Goal: Task Accomplishment & Management: Manage account settings

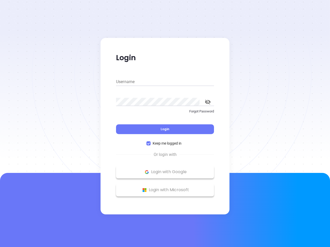
click at [165, 124] on div "Login" at bounding box center [165, 126] width 98 height 16
click at [165, 82] on input "Username" at bounding box center [165, 82] width 98 height 8
click at [208, 102] on icon "toggle password visibility" at bounding box center [208, 102] width 6 height 5
click at [165, 129] on span "Login" at bounding box center [165, 129] width 9 height 4
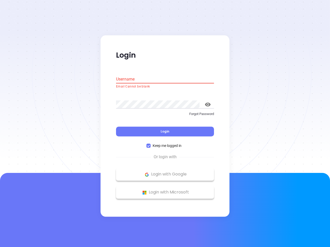
click at [165, 144] on span "Keep me logged in" at bounding box center [167, 146] width 33 height 6
click at [151, 144] on input "Keep me logged in" at bounding box center [148, 146] width 4 height 4
checkbox input "false"
click at [165, 172] on p "Login with Google" at bounding box center [165, 175] width 93 height 8
click at [165, 190] on p "Login with Microsoft" at bounding box center [165, 193] width 93 height 8
